Goal: Task Accomplishment & Management: Manage account settings

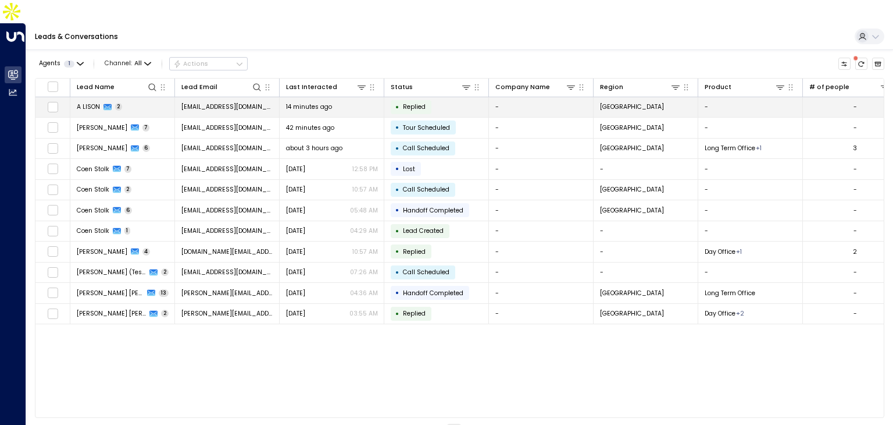
click at [120, 102] on div "A LISON 2" at bounding box center [100, 106] width 46 height 9
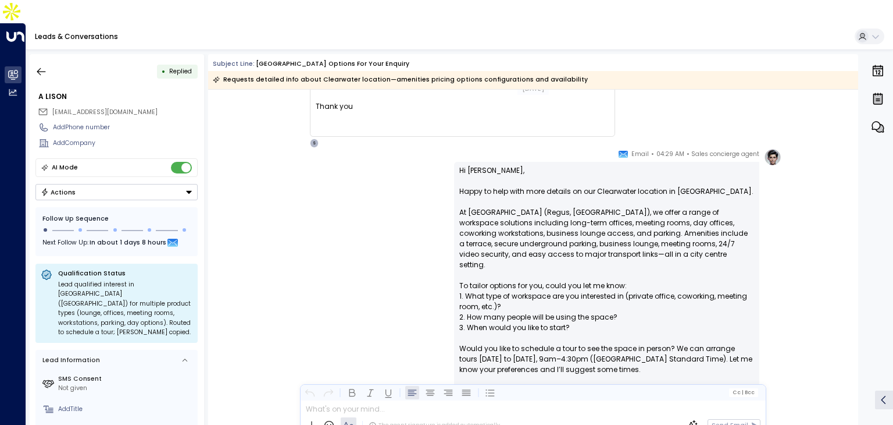
scroll to position [154, 0]
drag, startPoint x: 855, startPoint y: 201, endPoint x: 851, endPoint y: 172, distance: 28.8
click at [851, 172] on div "Sales concierge agent • 04:29 AM • Email Hi [PERSON_NAME], Happy to help with m…" at bounding box center [533, 356] width 650 height 417
click at [853, 148] on div "Sales concierge agent • 04:29 AM • Email Hi [PERSON_NAME], Happy to help with m…" at bounding box center [533, 356] width 650 height 417
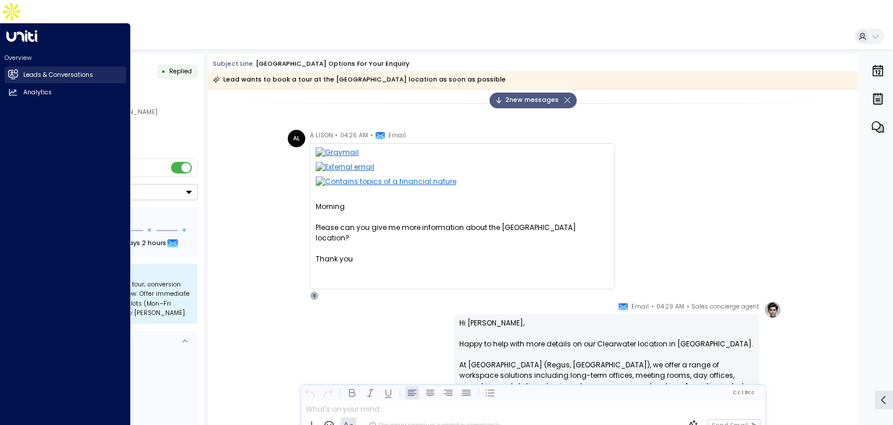
scroll to position [2, 0]
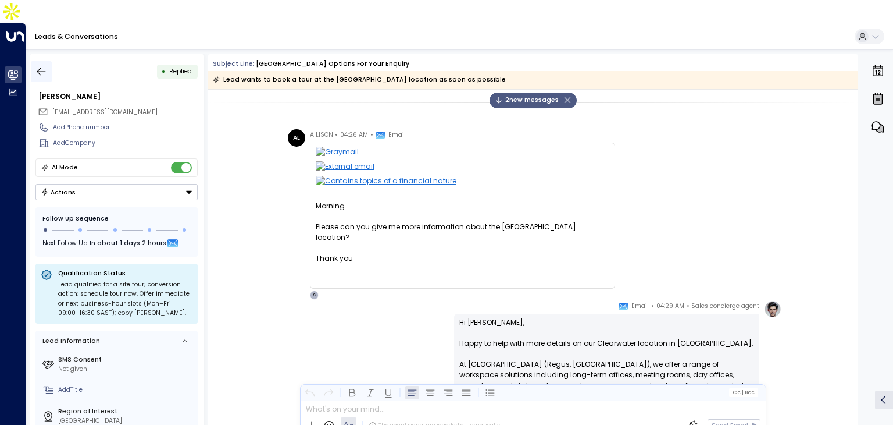
click at [38, 67] on icon "button" at bounding box center [41, 71] width 9 height 8
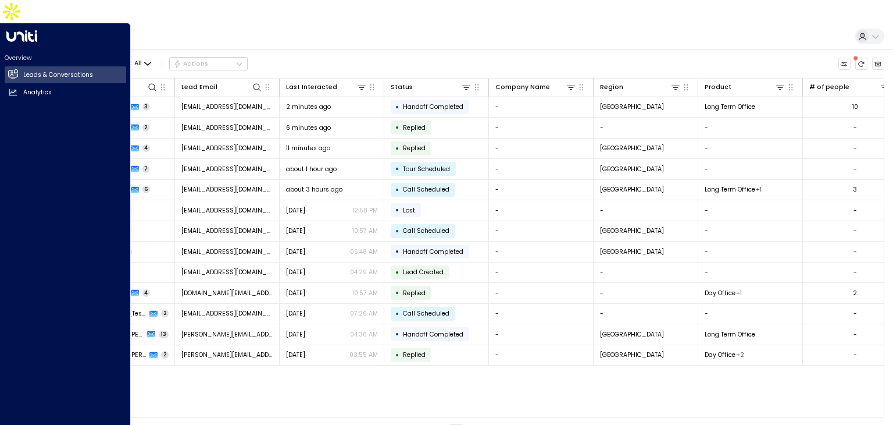
click at [26, 30] on icon at bounding box center [21, 36] width 31 height 12
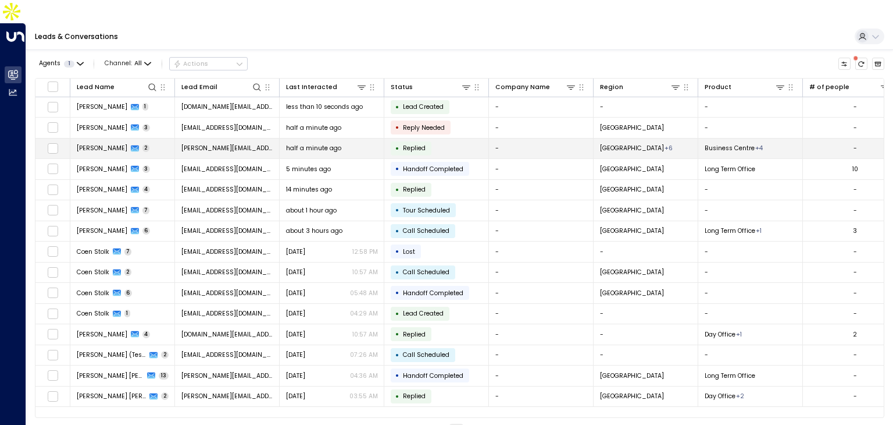
click at [214, 144] on span "[PERSON_NAME][EMAIL_ADDRESS][DOMAIN_NAME]" at bounding box center [227, 148] width 92 height 9
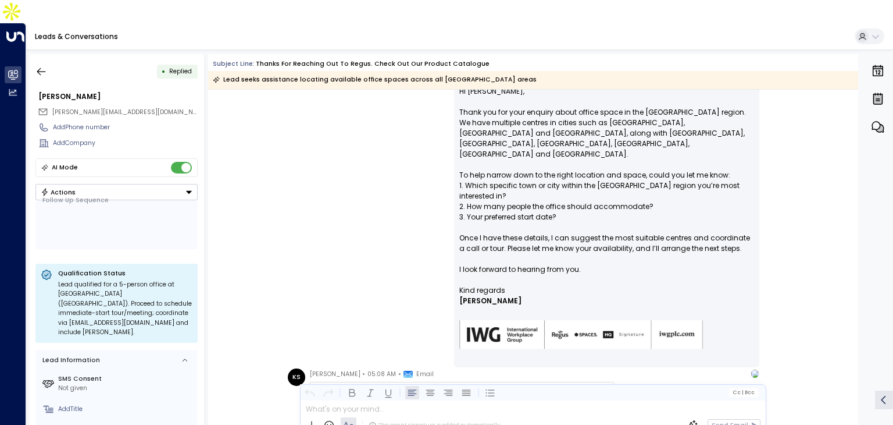
scroll to position [665, 0]
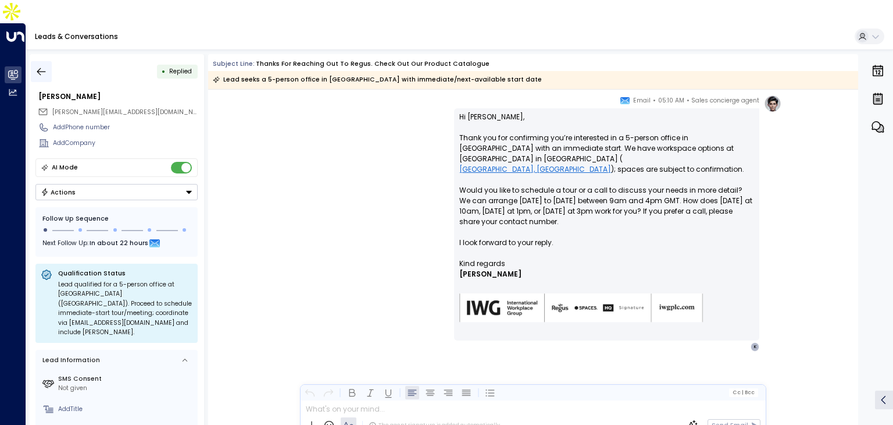
click at [44, 66] on icon "button" at bounding box center [41, 72] width 12 height 12
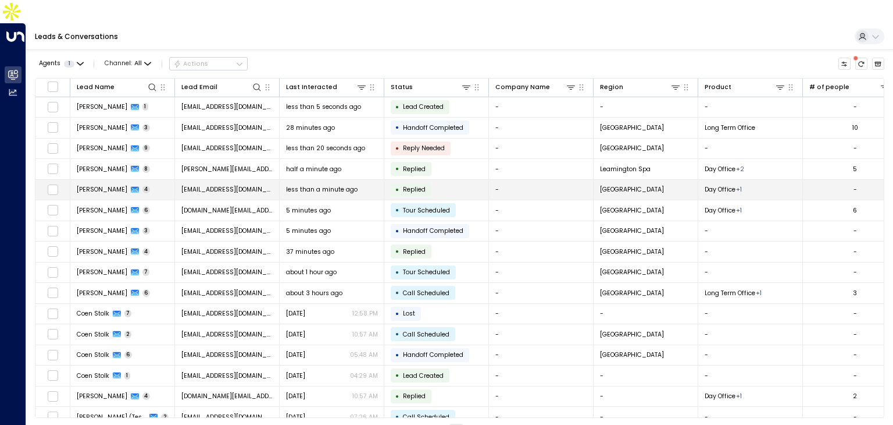
click at [175, 180] on td "[EMAIL_ADDRESS][DOMAIN_NAME]" at bounding box center [227, 190] width 105 height 20
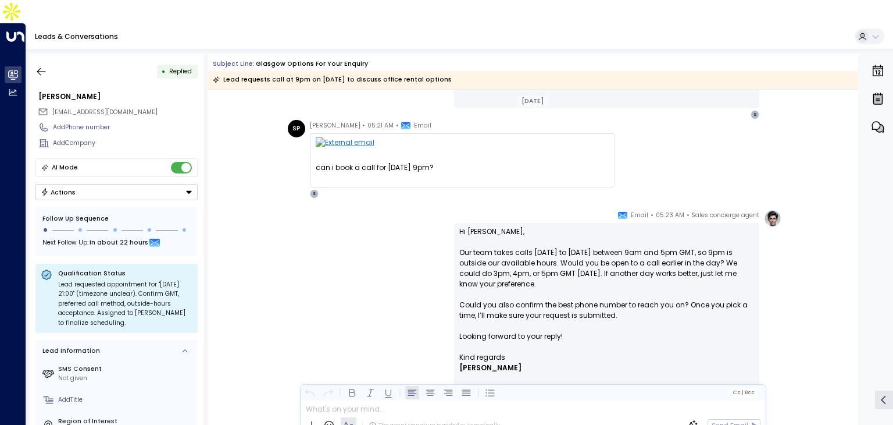
scroll to position [565, 0]
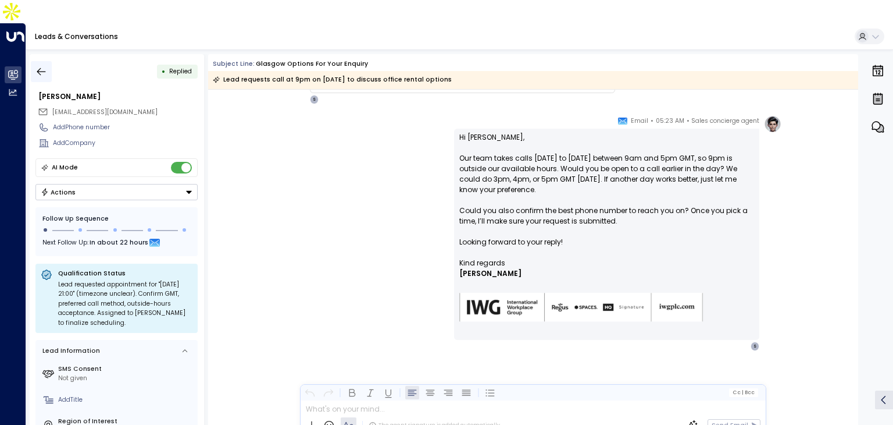
click at [40, 66] on icon "button" at bounding box center [41, 72] width 12 height 12
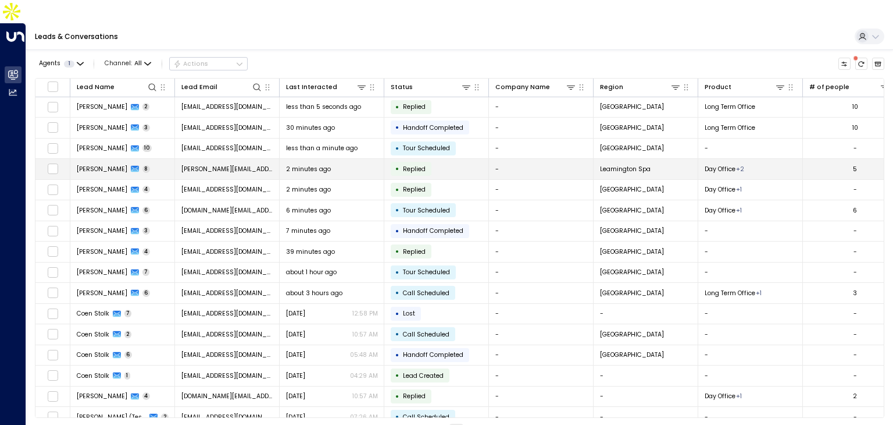
click at [109, 165] on span "[PERSON_NAME]" at bounding box center [102, 169] width 51 height 9
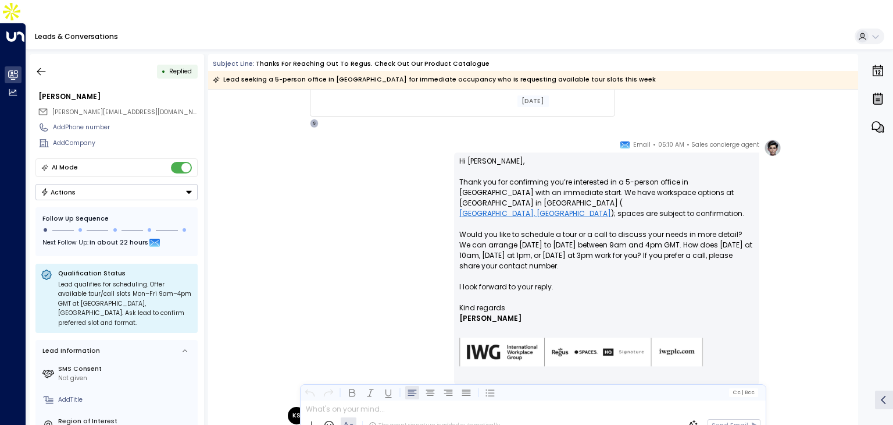
scroll to position [672, 0]
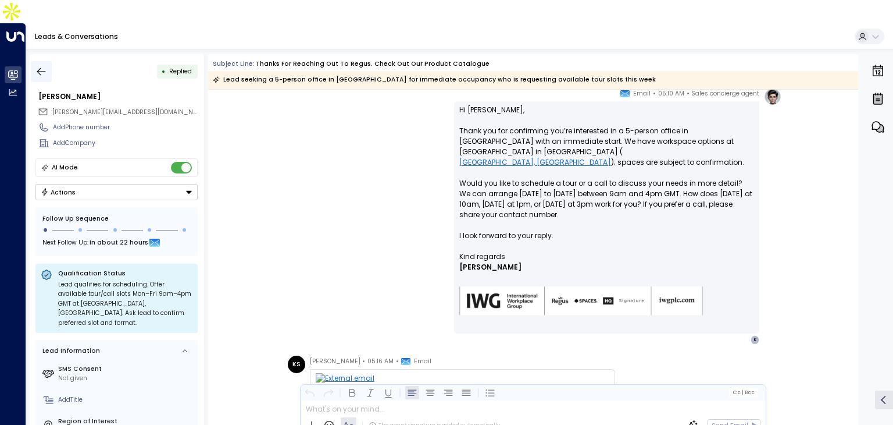
click at [31, 61] on button "button" at bounding box center [41, 71] width 21 height 21
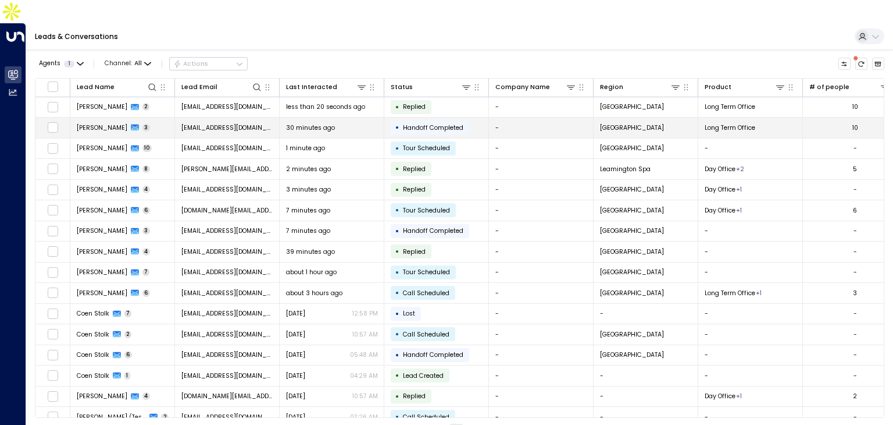
click at [116, 123] on div "[PERSON_NAME] 3" at bounding box center [114, 127] width 74 height 9
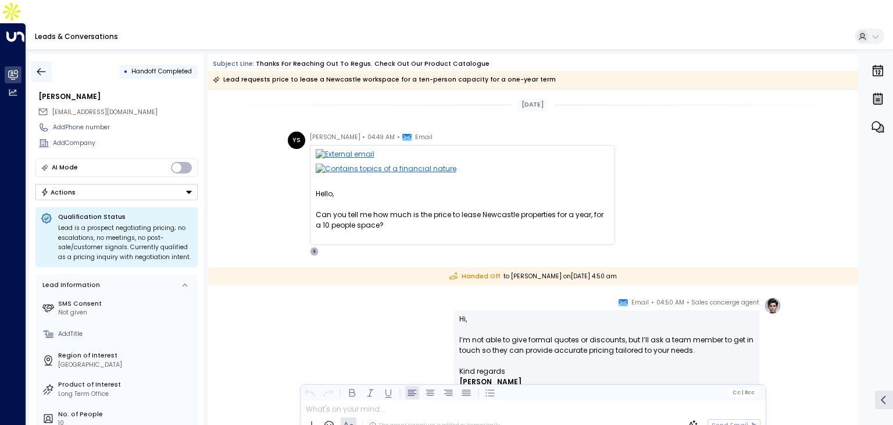
click at [35, 66] on icon "button" at bounding box center [41, 72] width 12 height 12
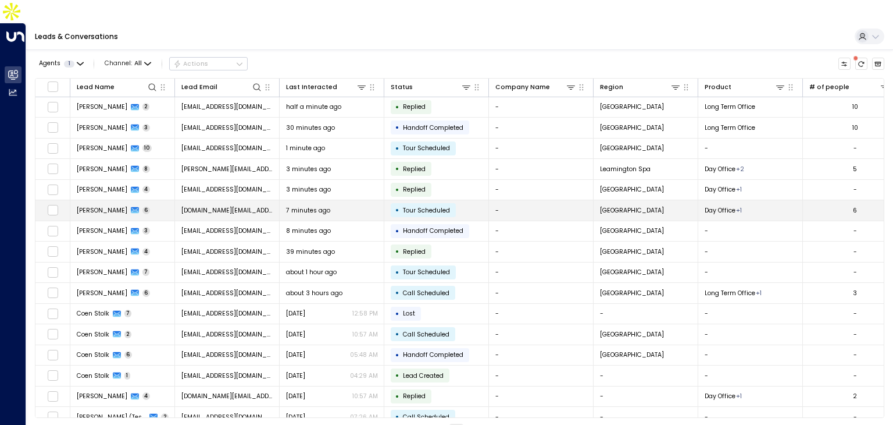
click at [156, 200] on td "[PERSON_NAME] 6" at bounding box center [122, 210] width 105 height 20
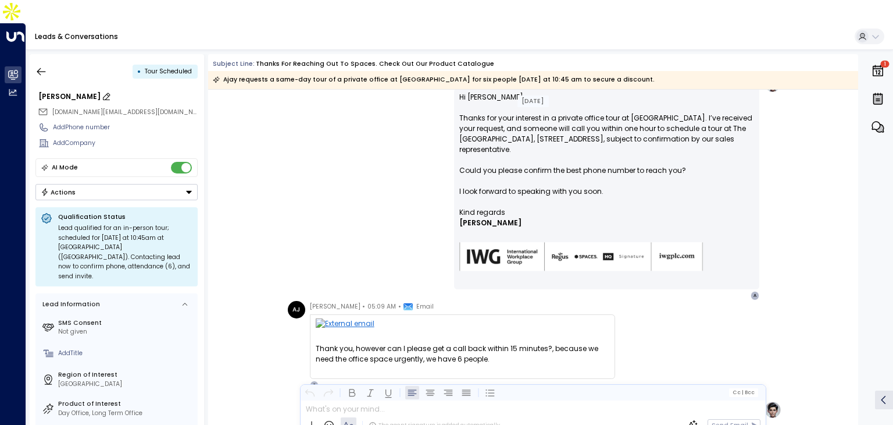
scroll to position [151, 0]
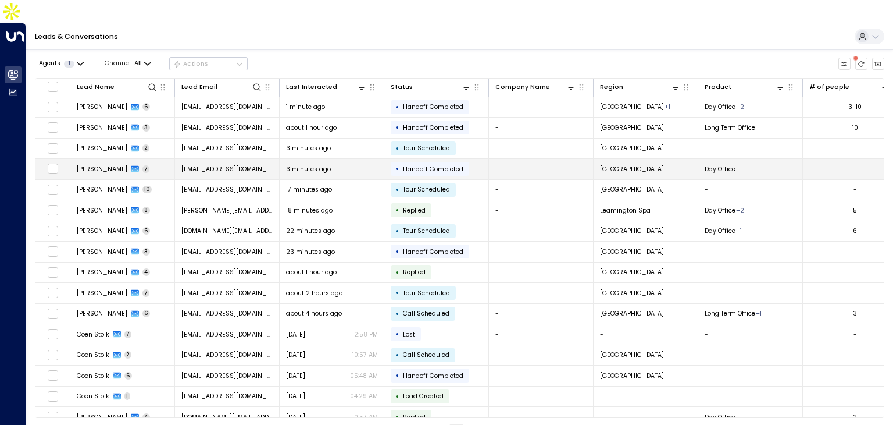
click at [150, 165] on span "7" at bounding box center [147, 169] width 8 height 8
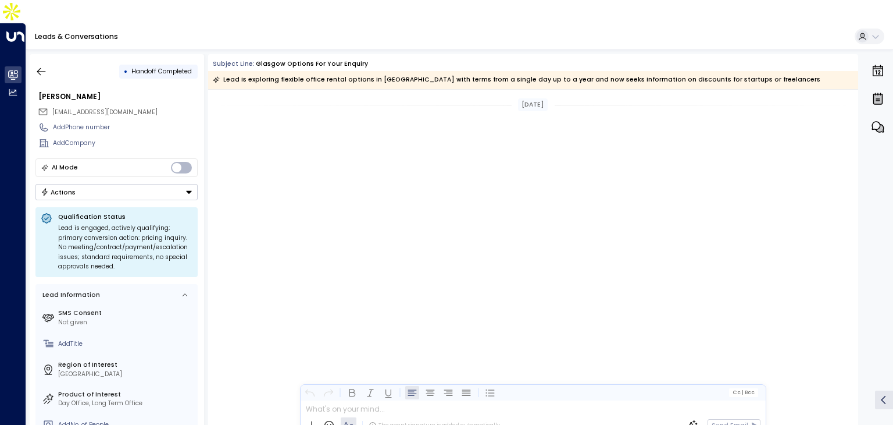
scroll to position [1268, 0]
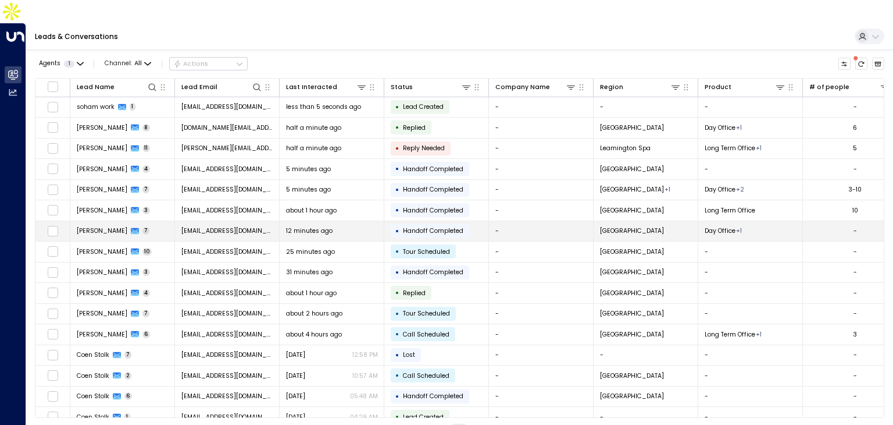
click at [140, 221] on td "[PERSON_NAME] 7" at bounding box center [122, 231] width 105 height 20
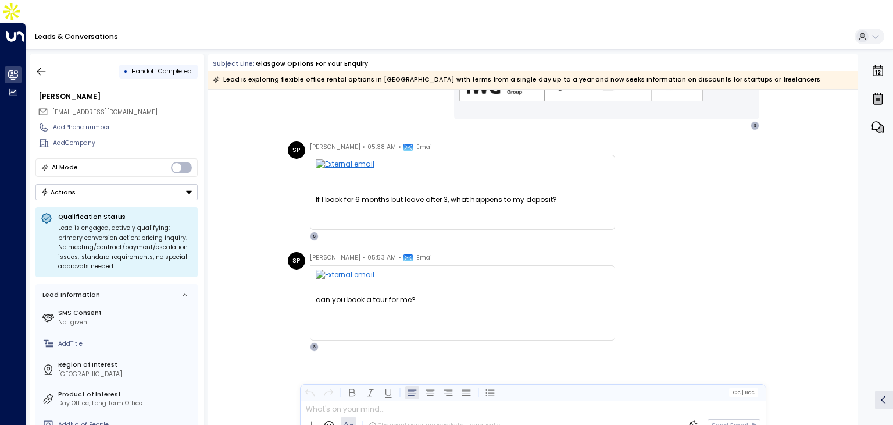
scroll to position [1320, 0]
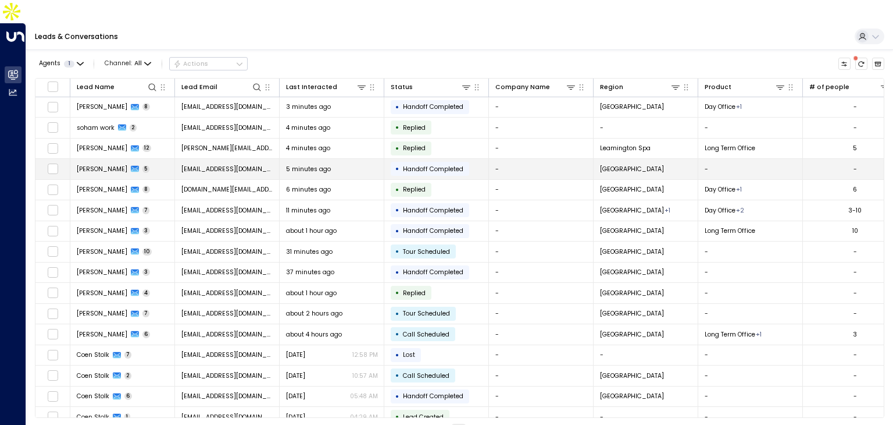
click at [134, 166] on icon at bounding box center [135, 169] width 8 height 6
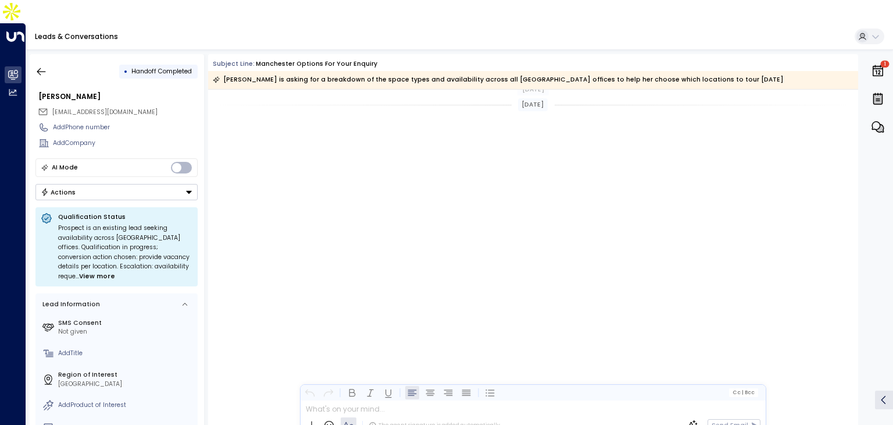
scroll to position [683, 0]
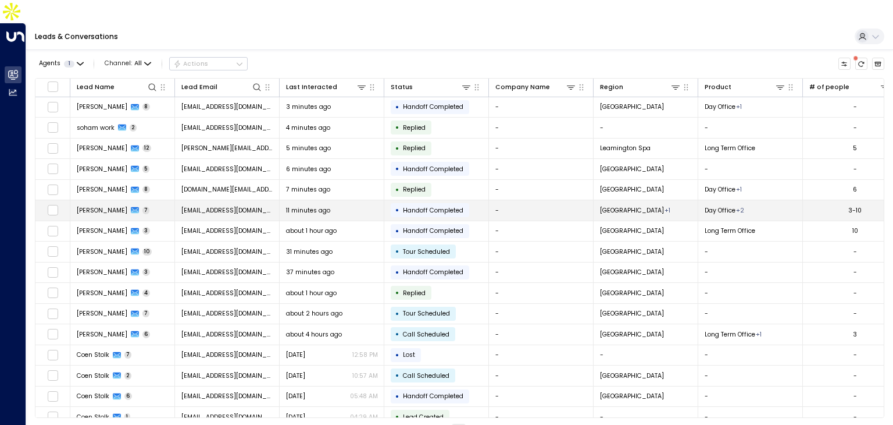
click at [131, 207] on icon at bounding box center [135, 210] width 8 height 6
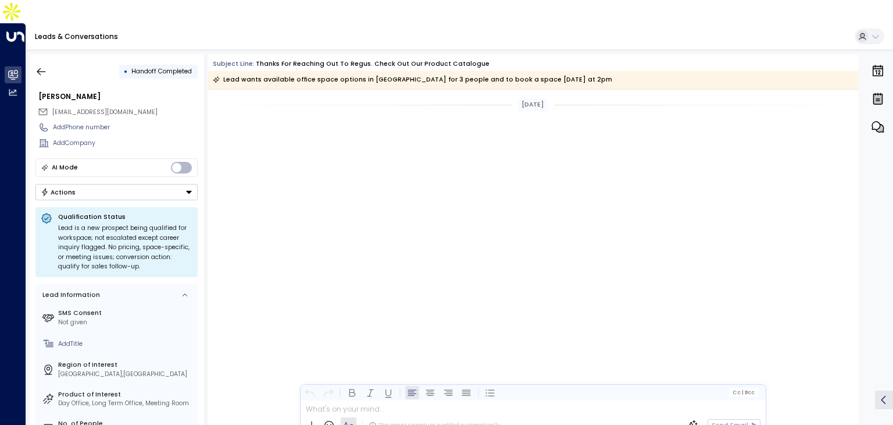
scroll to position [1244, 0]
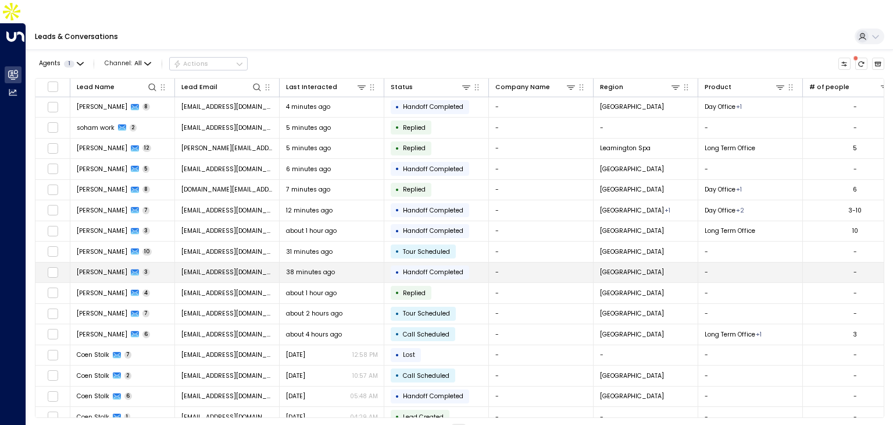
click at [156, 262] on td "[PERSON_NAME] 3" at bounding box center [122, 272] width 105 height 20
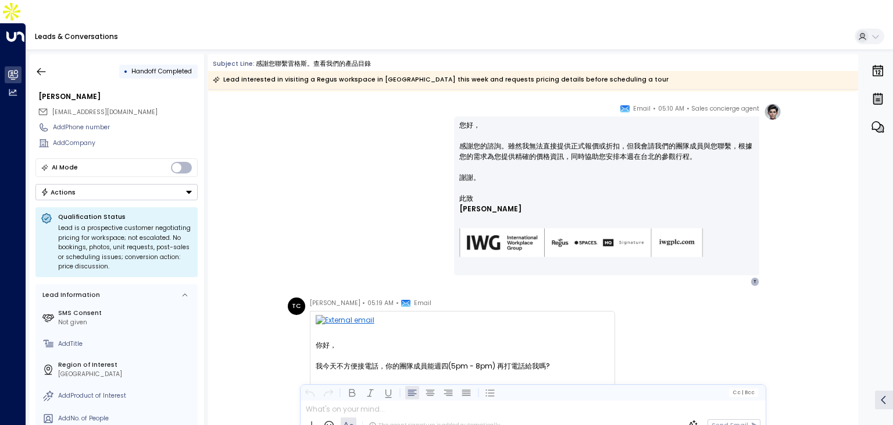
scroll to position [198, 0]
